Goal: Information Seeking & Learning: Learn about a topic

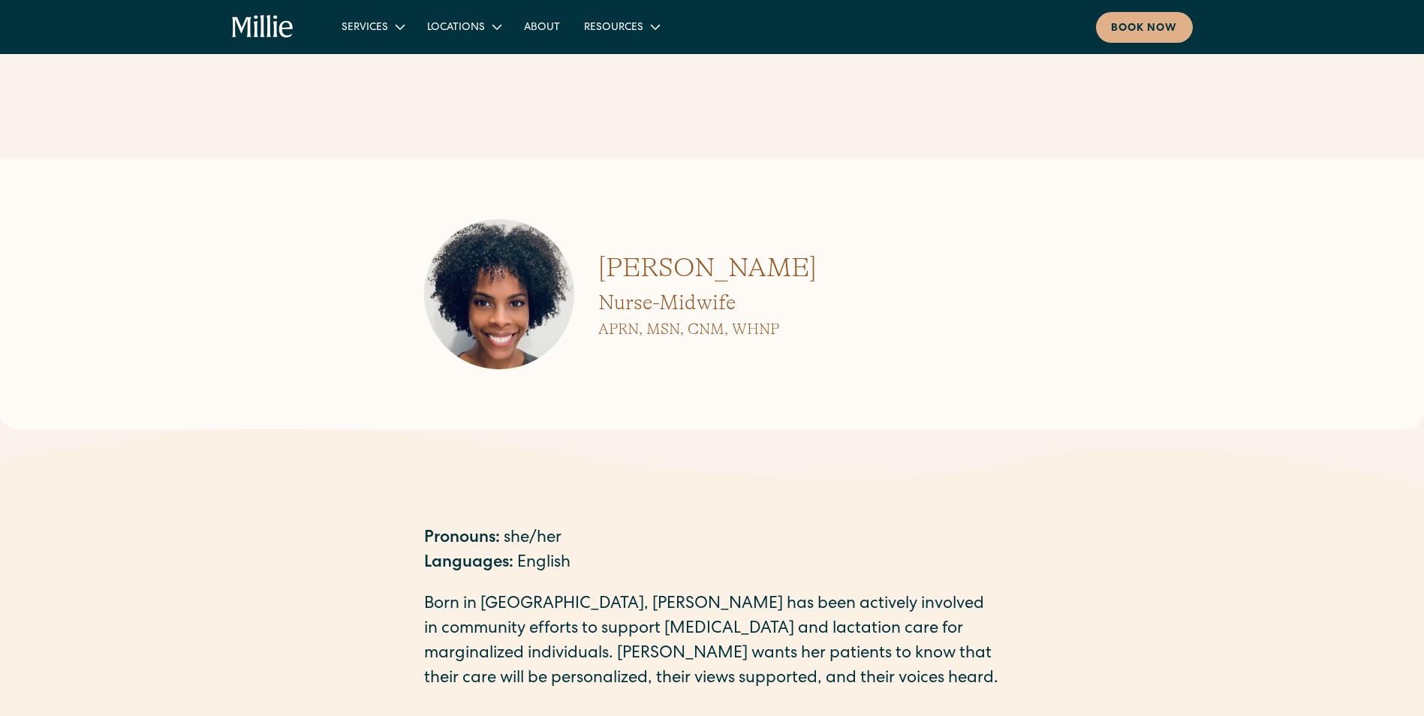
scroll to position [300, 0]
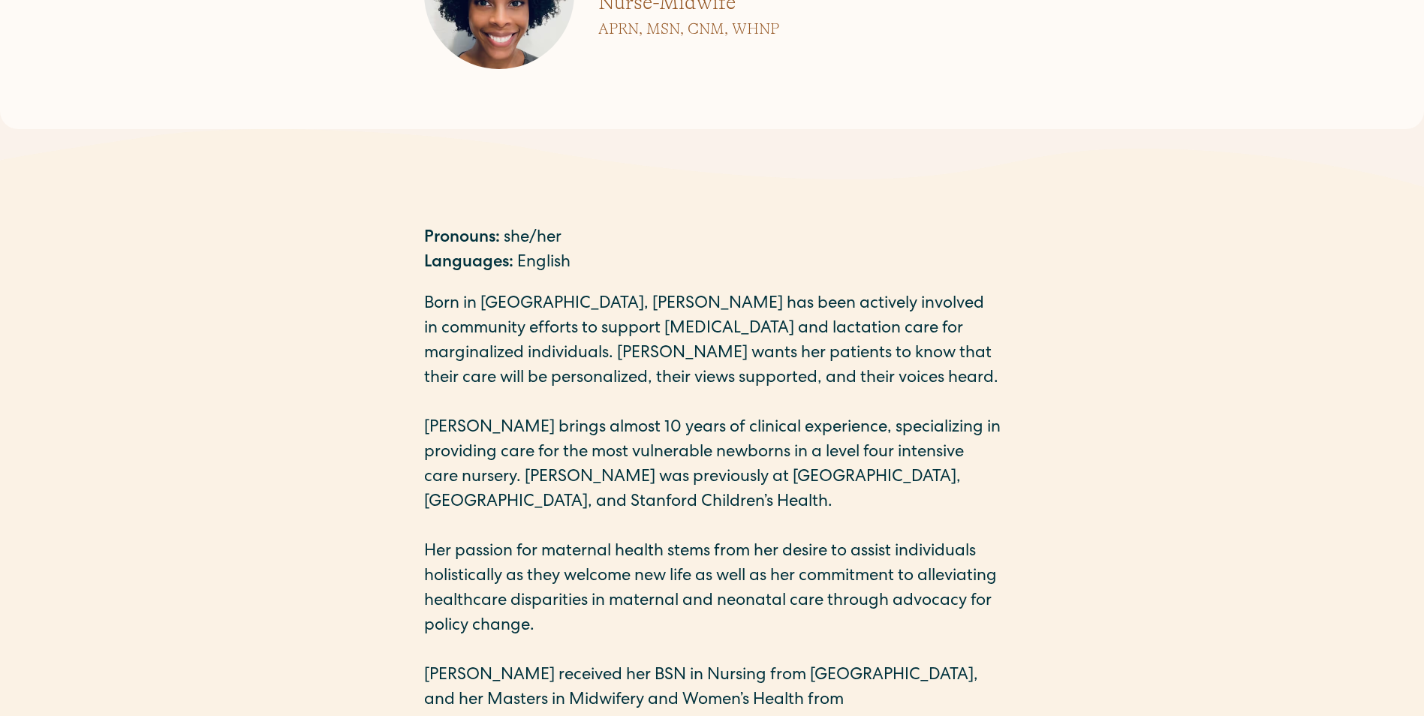
drag, startPoint x: 0, startPoint y: 0, endPoint x: 675, endPoint y: 441, distance: 806.4
click at [675, 441] on p "[PERSON_NAME] brings almost 10 years of clinical experience, specializing in pr…" at bounding box center [712, 466] width 576 height 99
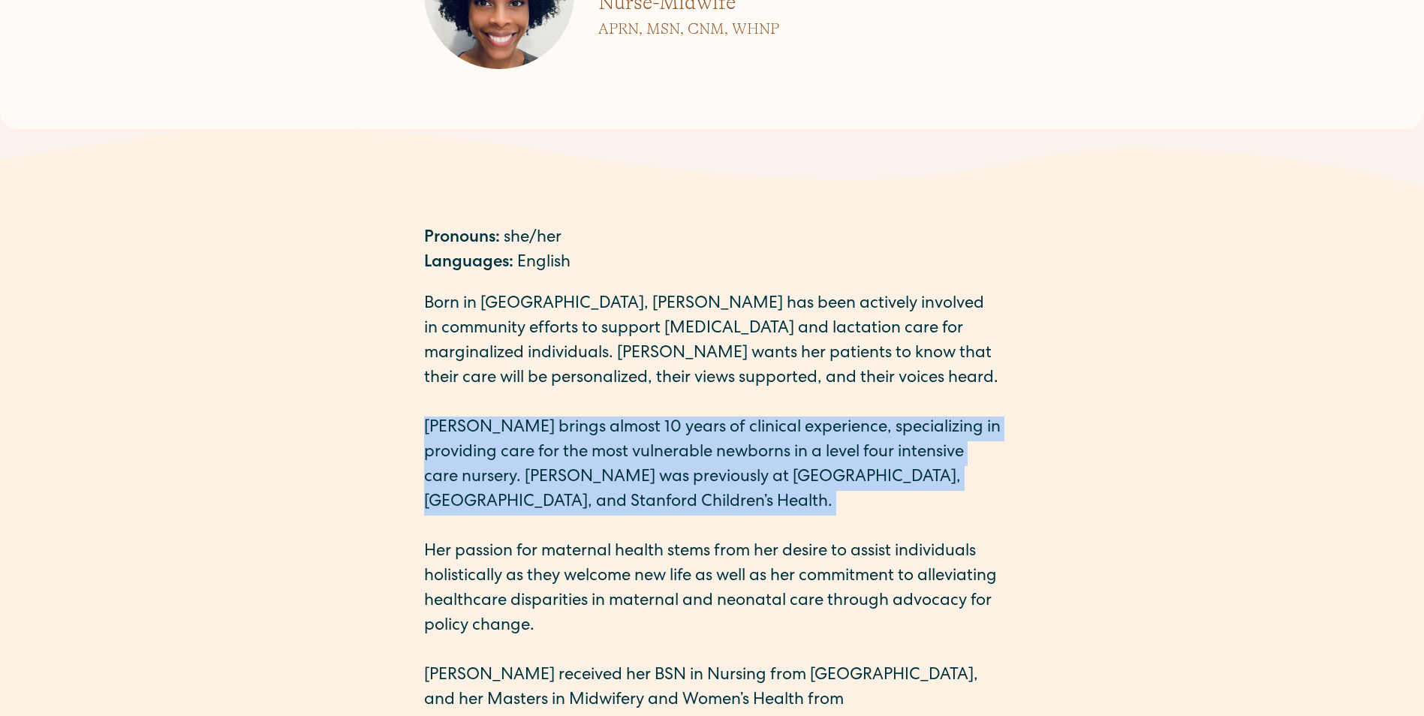
click at [675, 441] on p "[PERSON_NAME] brings almost 10 years of clinical experience, specializing in pr…" at bounding box center [712, 466] width 576 height 99
drag, startPoint x: 675, startPoint y: 441, endPoint x: 600, endPoint y: 444, distance: 75.1
click at [600, 444] on p "[PERSON_NAME] brings almost 10 years of clinical experience, specializing in pr…" at bounding box center [712, 466] width 576 height 99
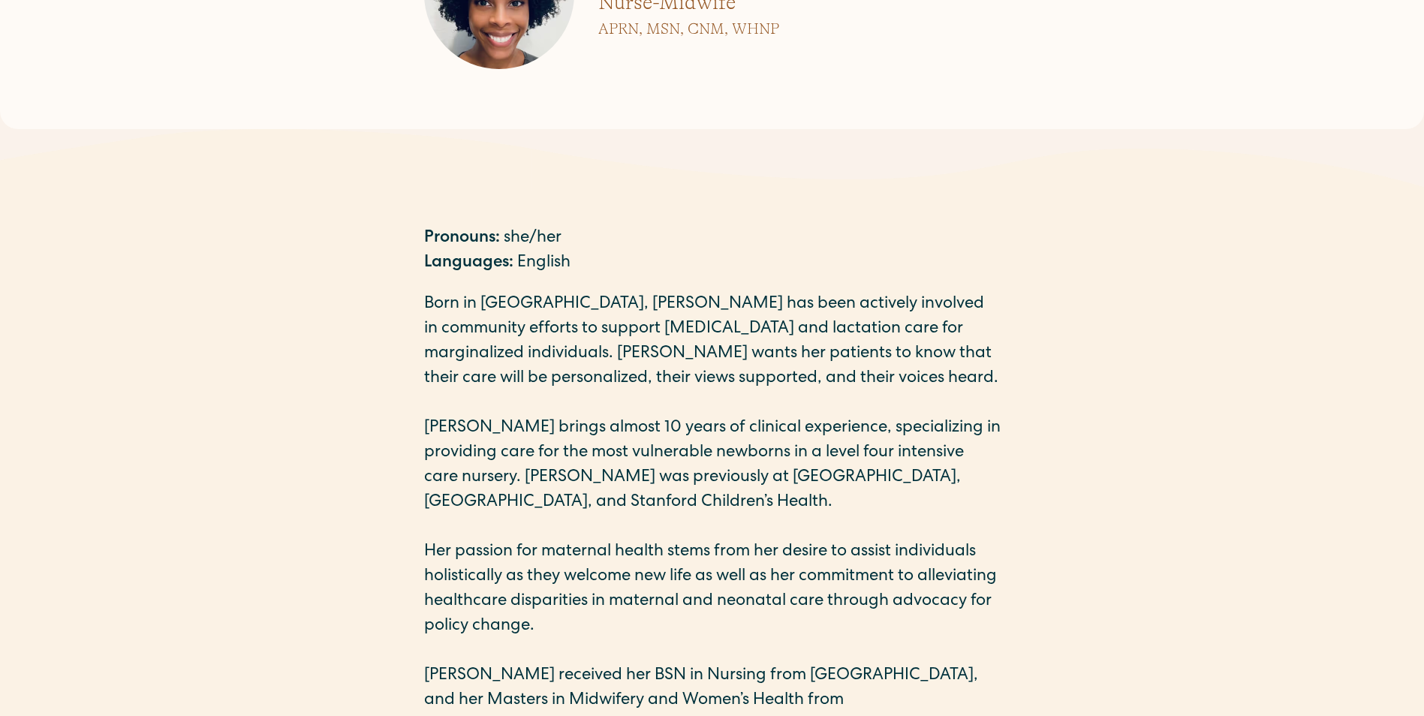
drag, startPoint x: 476, startPoint y: 426, endPoint x: 533, endPoint y: 426, distance: 57.0
click at [533, 426] on p "[PERSON_NAME] brings almost 10 years of clinical experience, specializing in pr…" at bounding box center [712, 466] width 576 height 99
drag, startPoint x: 533, startPoint y: 426, endPoint x: 596, endPoint y: 426, distance: 63.0
click at [596, 426] on p "[PERSON_NAME] brings almost 10 years of clinical experience, specializing in pr…" at bounding box center [712, 466] width 576 height 99
click at [830, 423] on p "[PERSON_NAME] brings almost 10 years of clinical experience, specializing in pr…" at bounding box center [712, 466] width 576 height 99
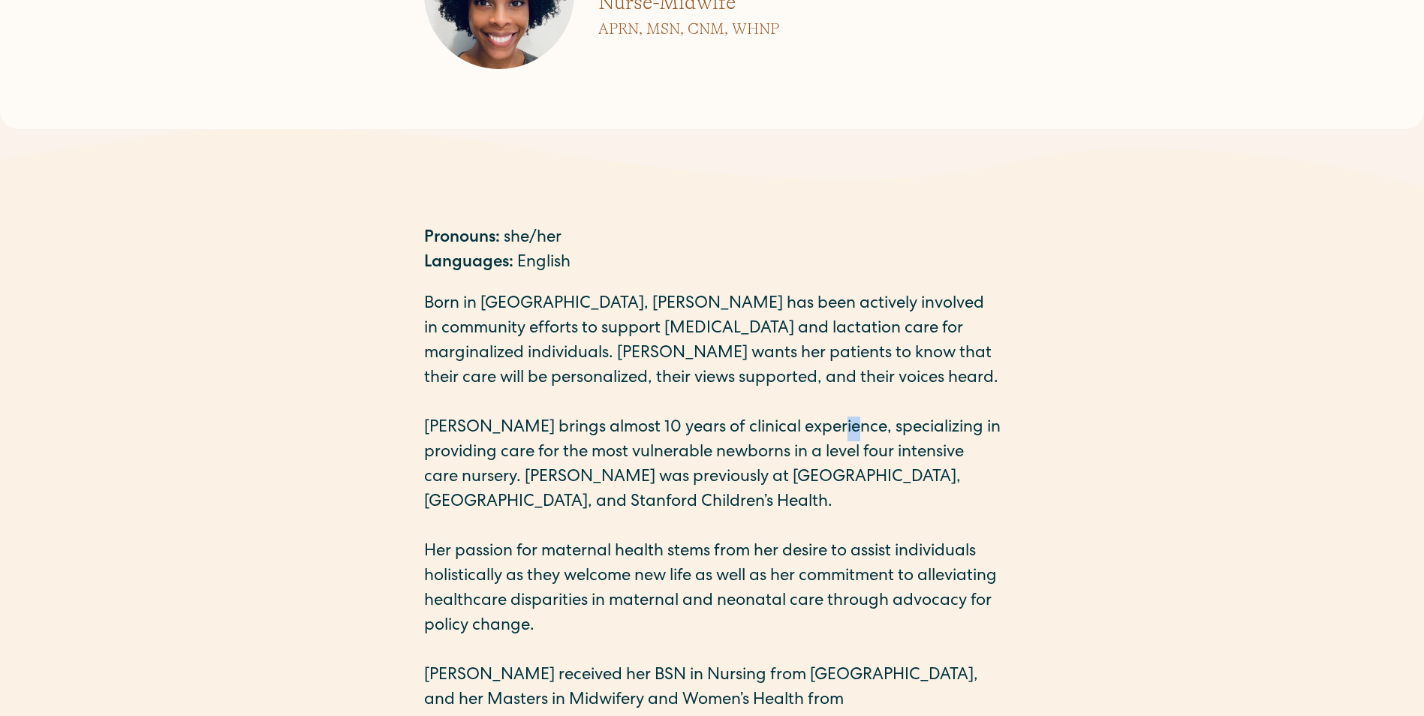
click at [830, 423] on p "[PERSON_NAME] brings almost 10 years of clinical experience, specializing in pr…" at bounding box center [712, 466] width 576 height 99
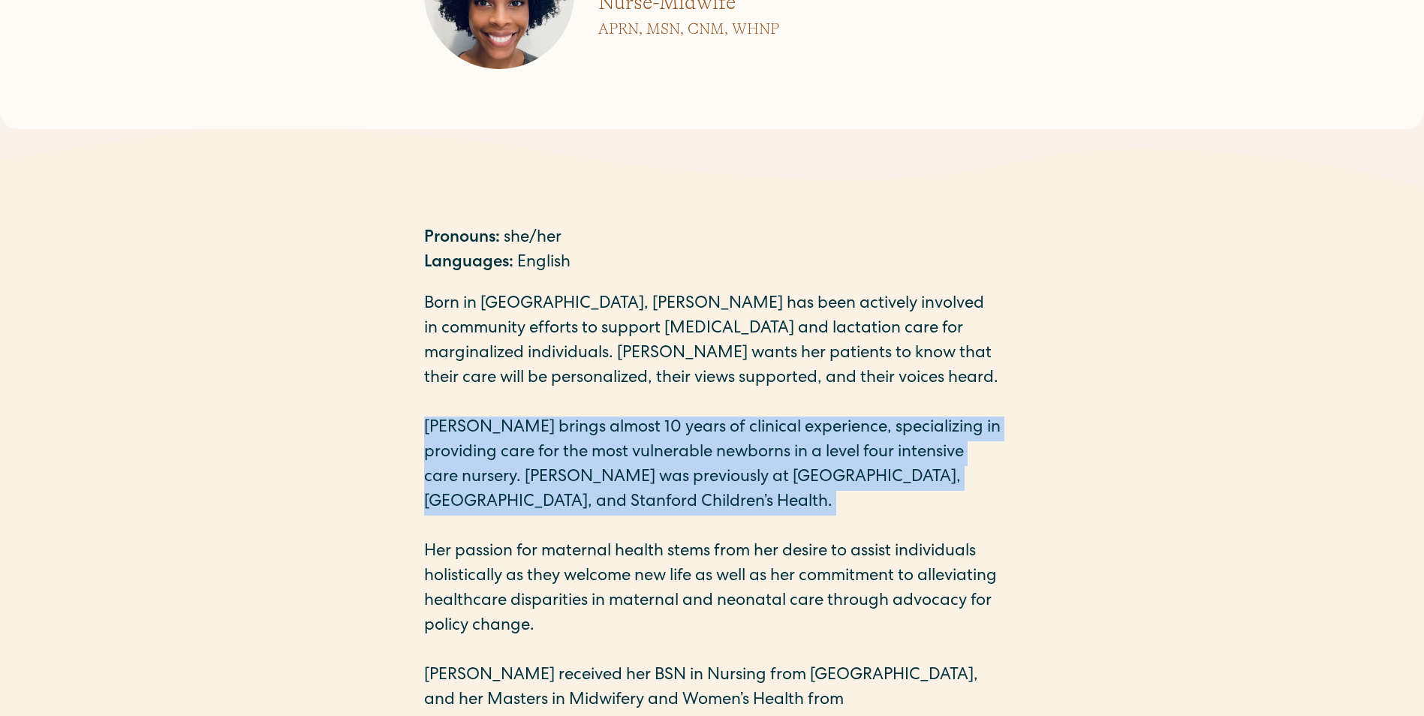
click at [830, 423] on p "[PERSON_NAME] brings almost 10 years of clinical experience, specializing in pr…" at bounding box center [712, 466] width 576 height 99
drag, startPoint x: 830, startPoint y: 423, endPoint x: 857, endPoint y: 442, distance: 33.3
click at [857, 442] on p "[PERSON_NAME] brings almost 10 years of clinical experience, specializing in pr…" at bounding box center [712, 466] width 576 height 99
